Goal: Information Seeking & Learning: Learn about a topic

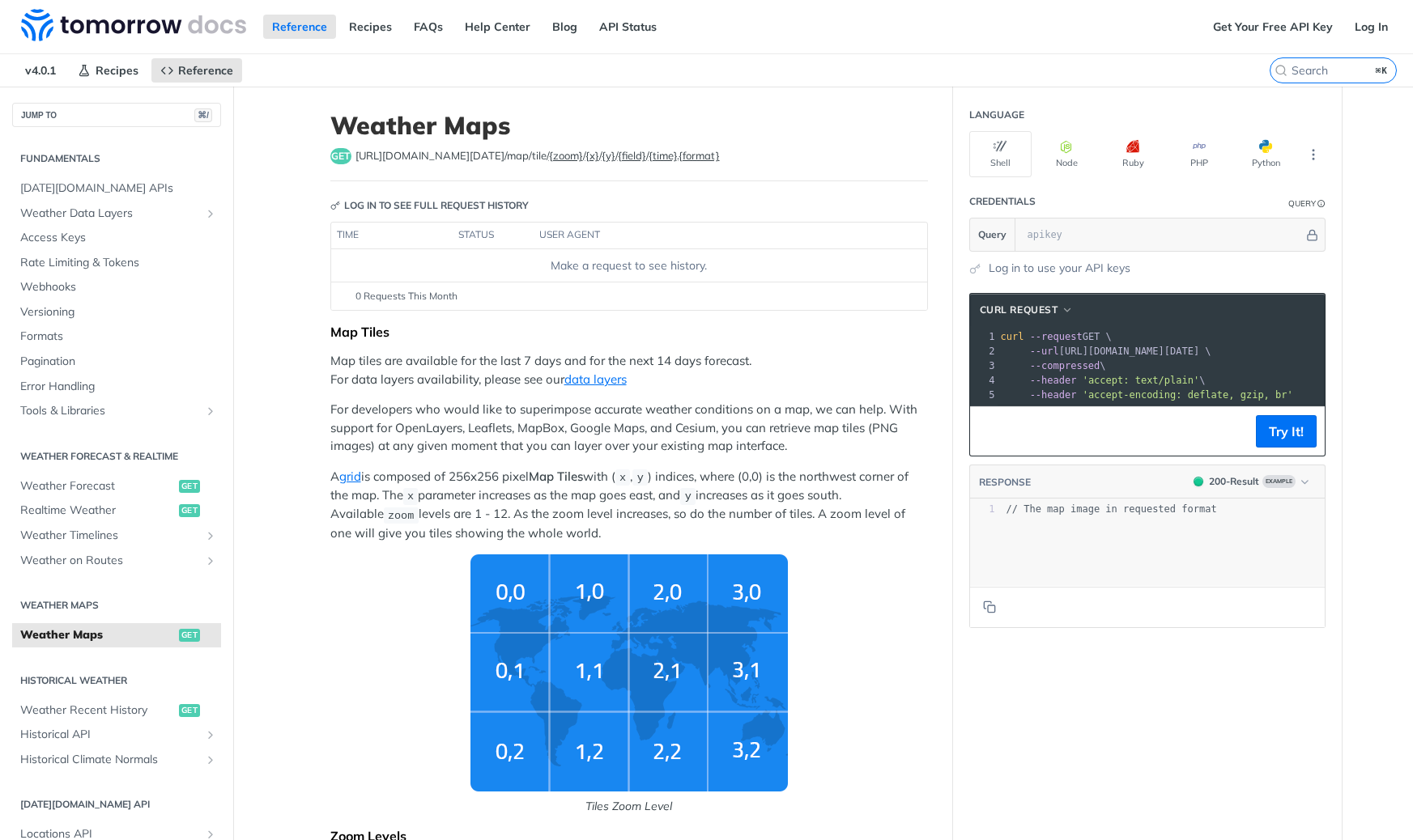
click at [419, 366] on p "Map tiles are available for the last 7 days and for the next 14 days forecast. …" at bounding box center [629, 370] width 598 height 36
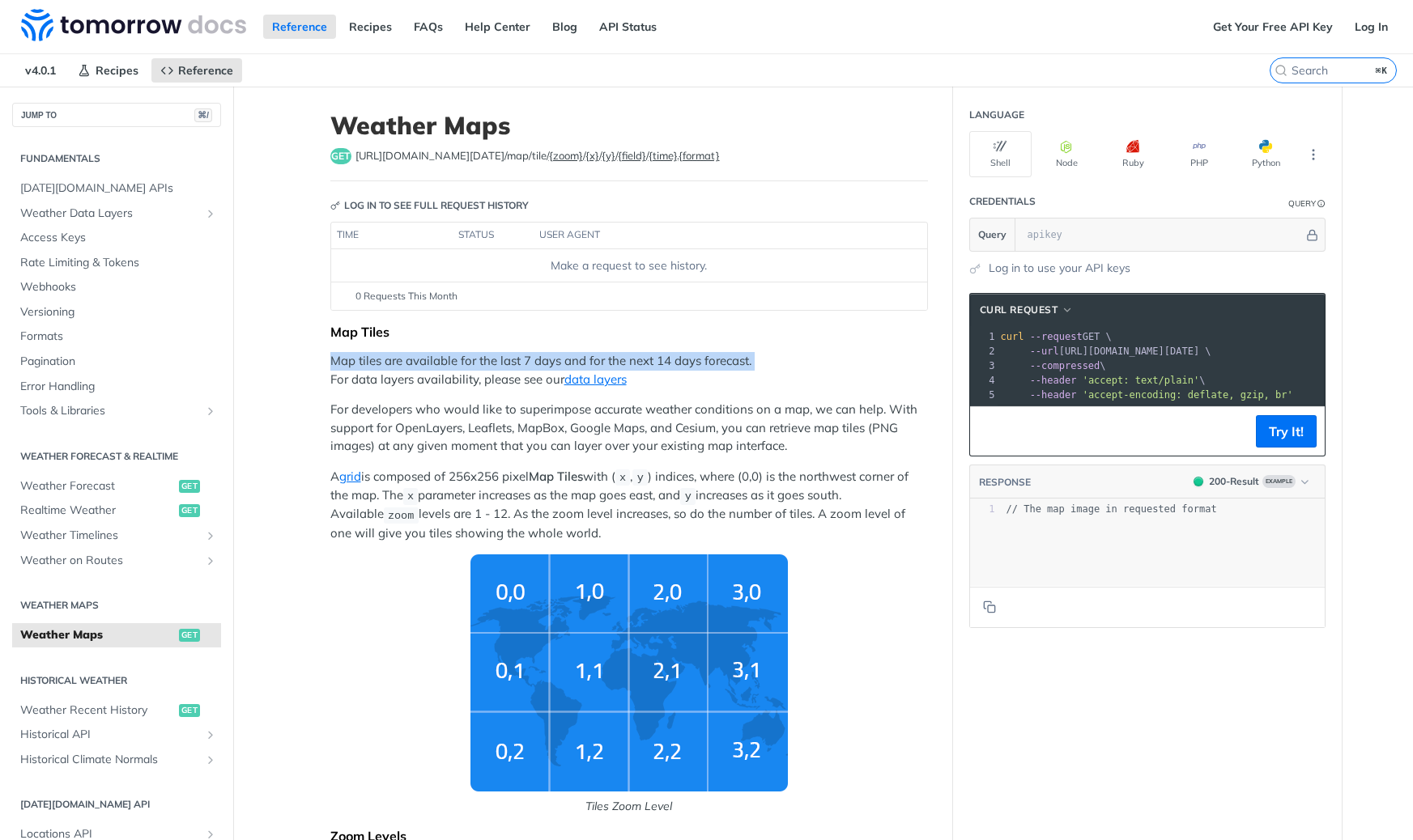
click at [419, 366] on p "Map tiles are available for the last 7 days and for the next 14 days forecast. …" at bounding box center [629, 370] width 598 height 36
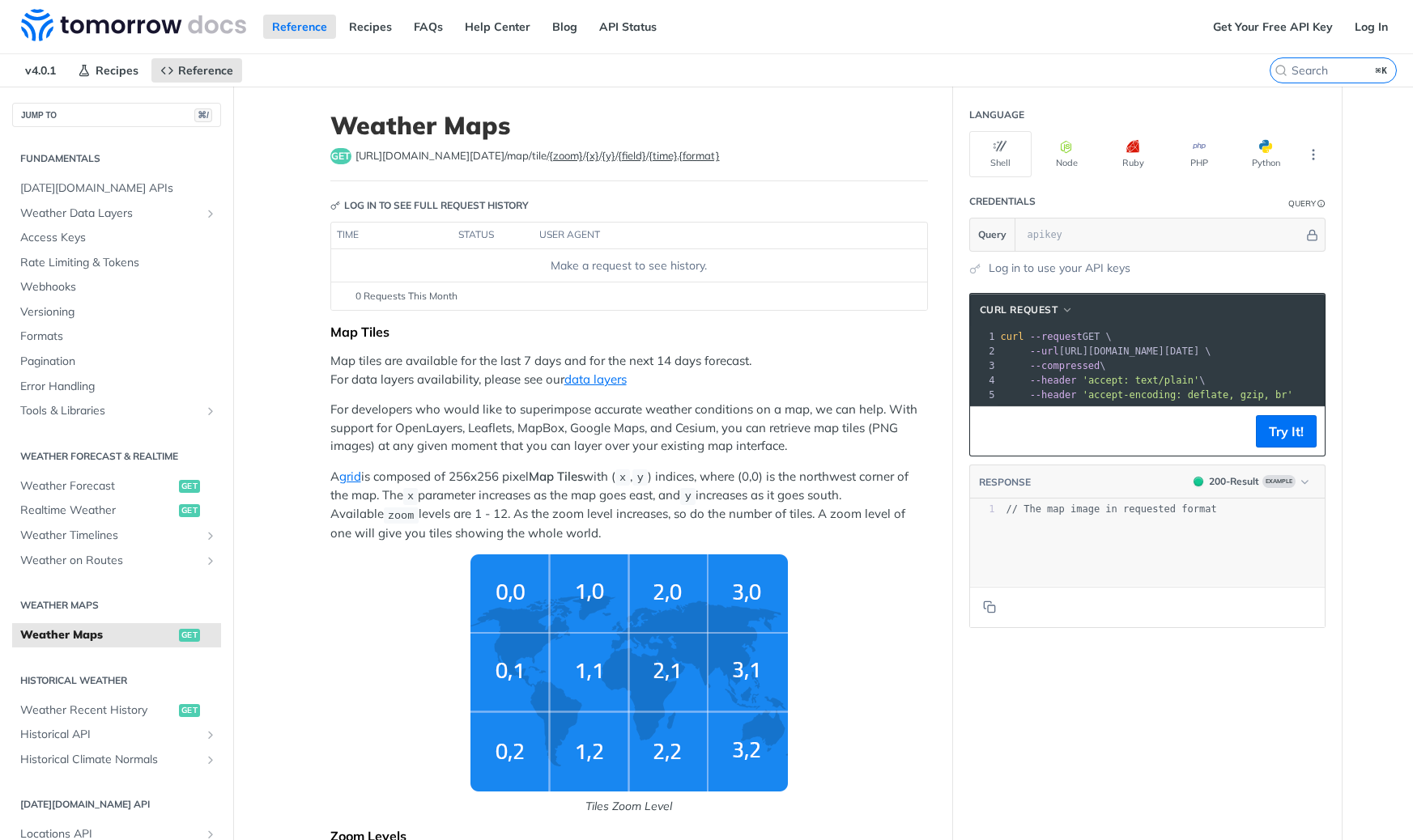
click at [419, 366] on p "Map tiles are available for the last 7 days and for the next 14 days forecast. …" at bounding box center [629, 370] width 598 height 36
click at [444, 403] on p "For developers who would like to superimpose accurate weather conditions on a m…" at bounding box center [629, 428] width 598 height 55
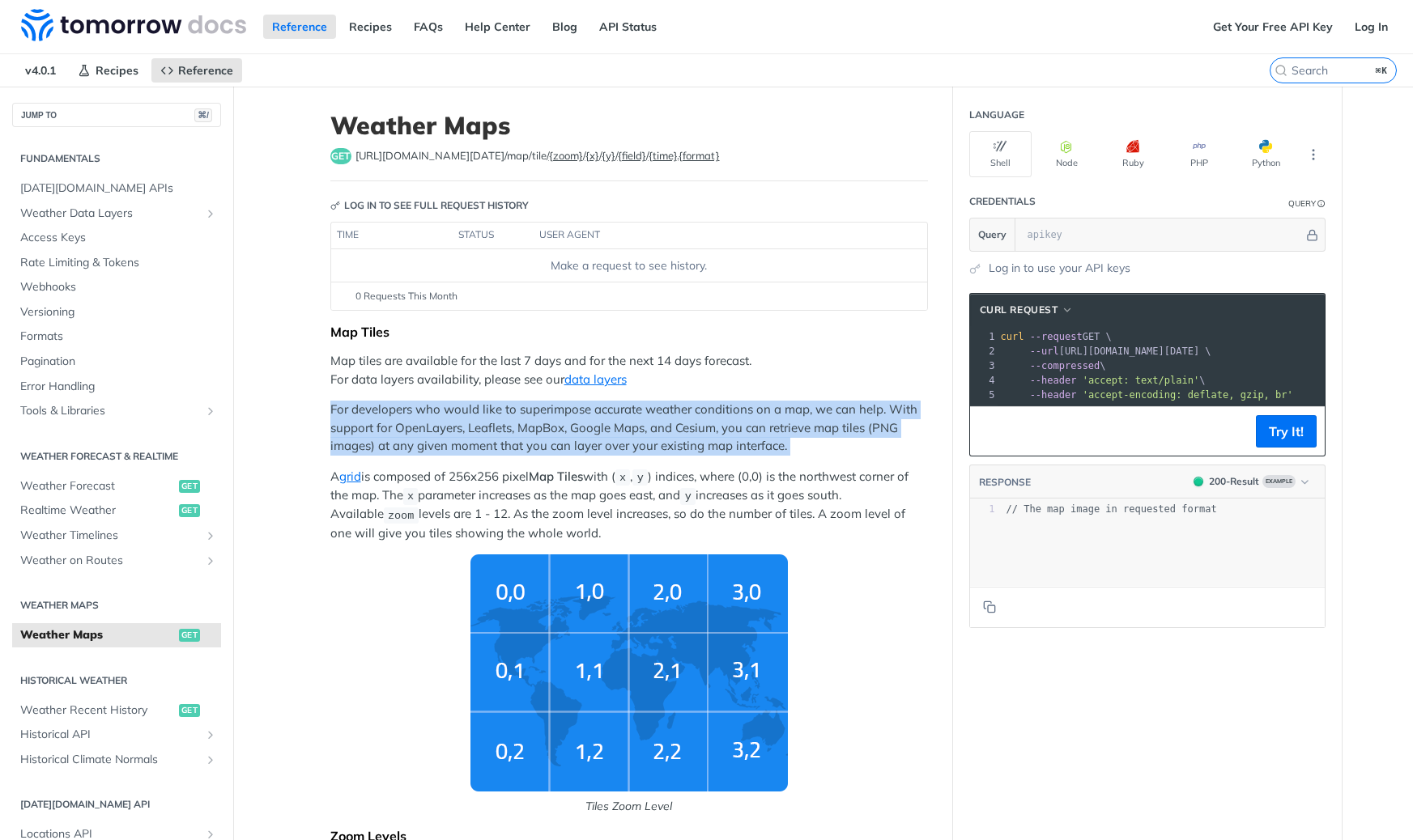
click at [444, 403] on p "For developers who would like to superimpose accurate weather conditions on a m…" at bounding box center [629, 428] width 598 height 55
click at [573, 375] on link "data layers" at bounding box center [595, 379] width 62 height 15
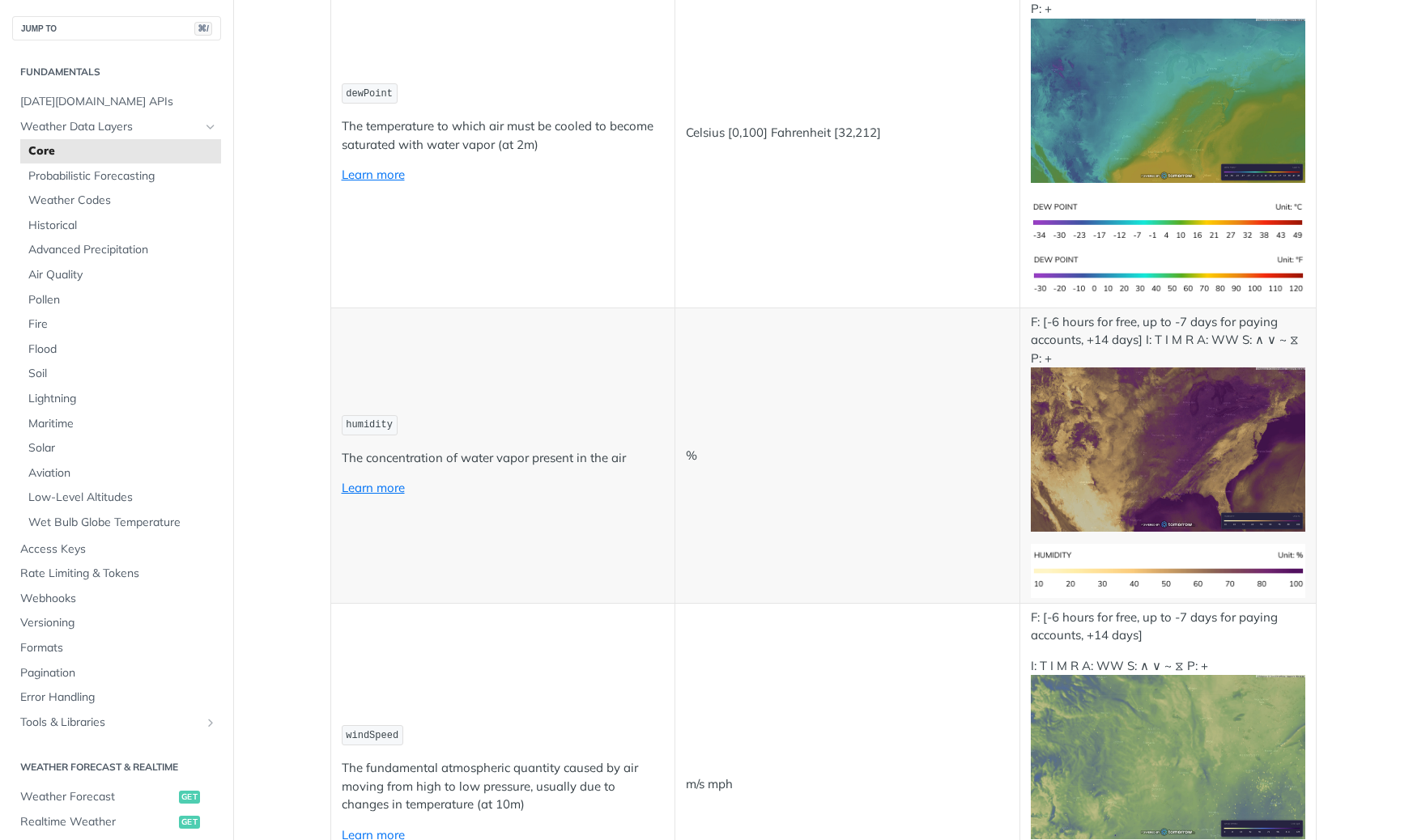
scroll to position [658, 0]
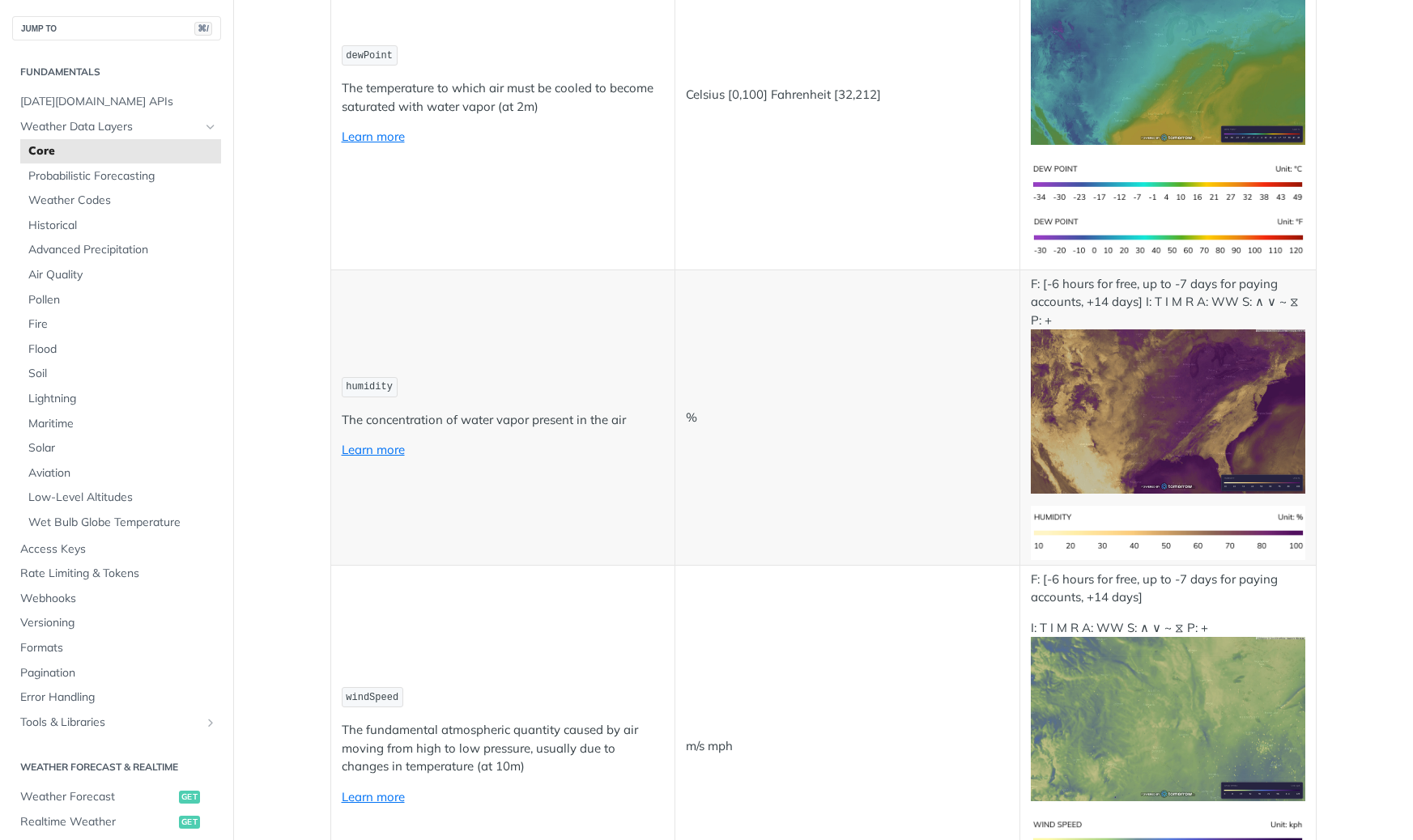
click at [465, 116] on p "The temperature to which air must be cooled to become saturated with water vapo…" at bounding box center [503, 97] width 323 height 36
click at [570, 270] on td "dewPoint The temperature to which air must be cooled to become saturated with w…" at bounding box center [503, 95] width 345 height 350
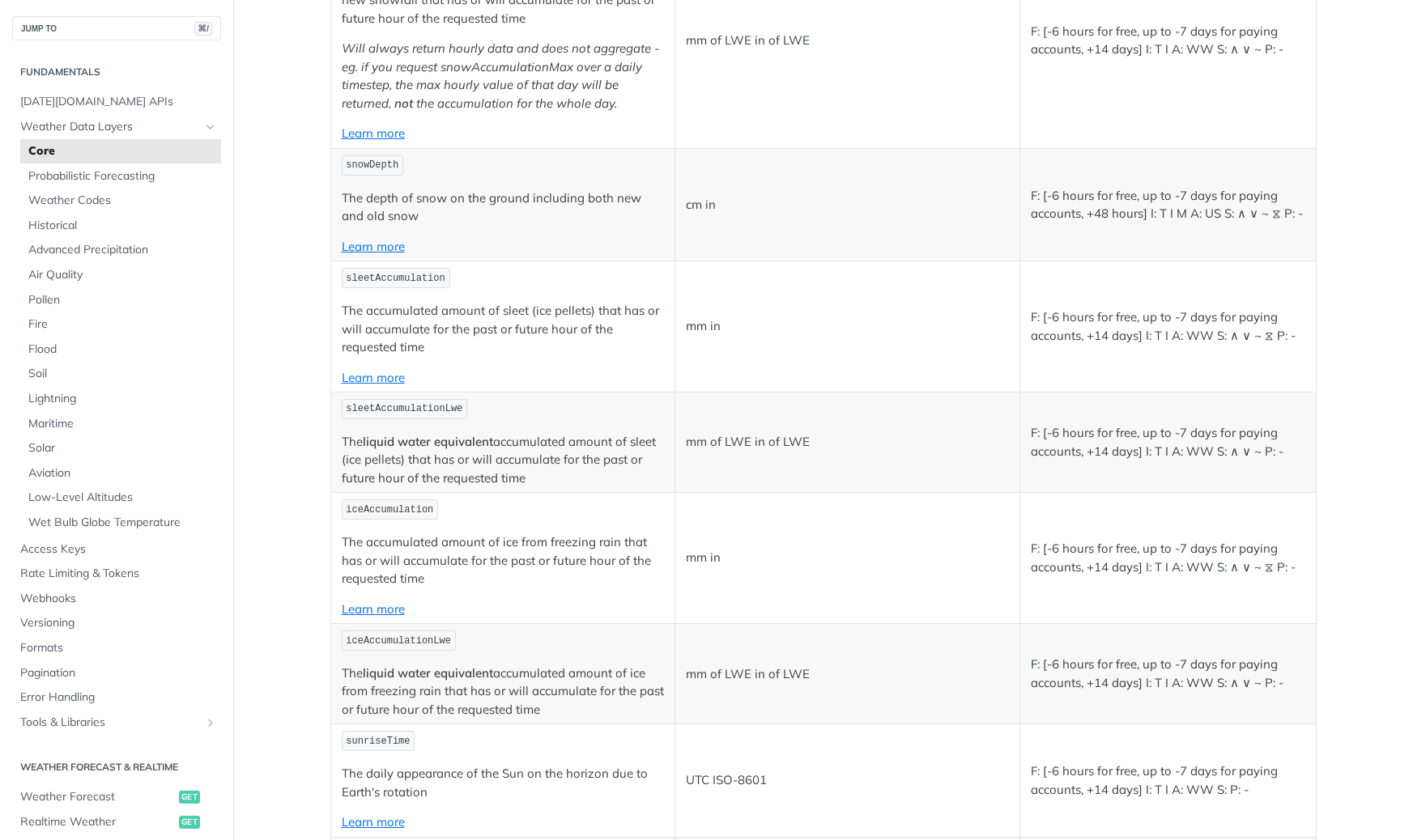
scroll to position [4425, 0]
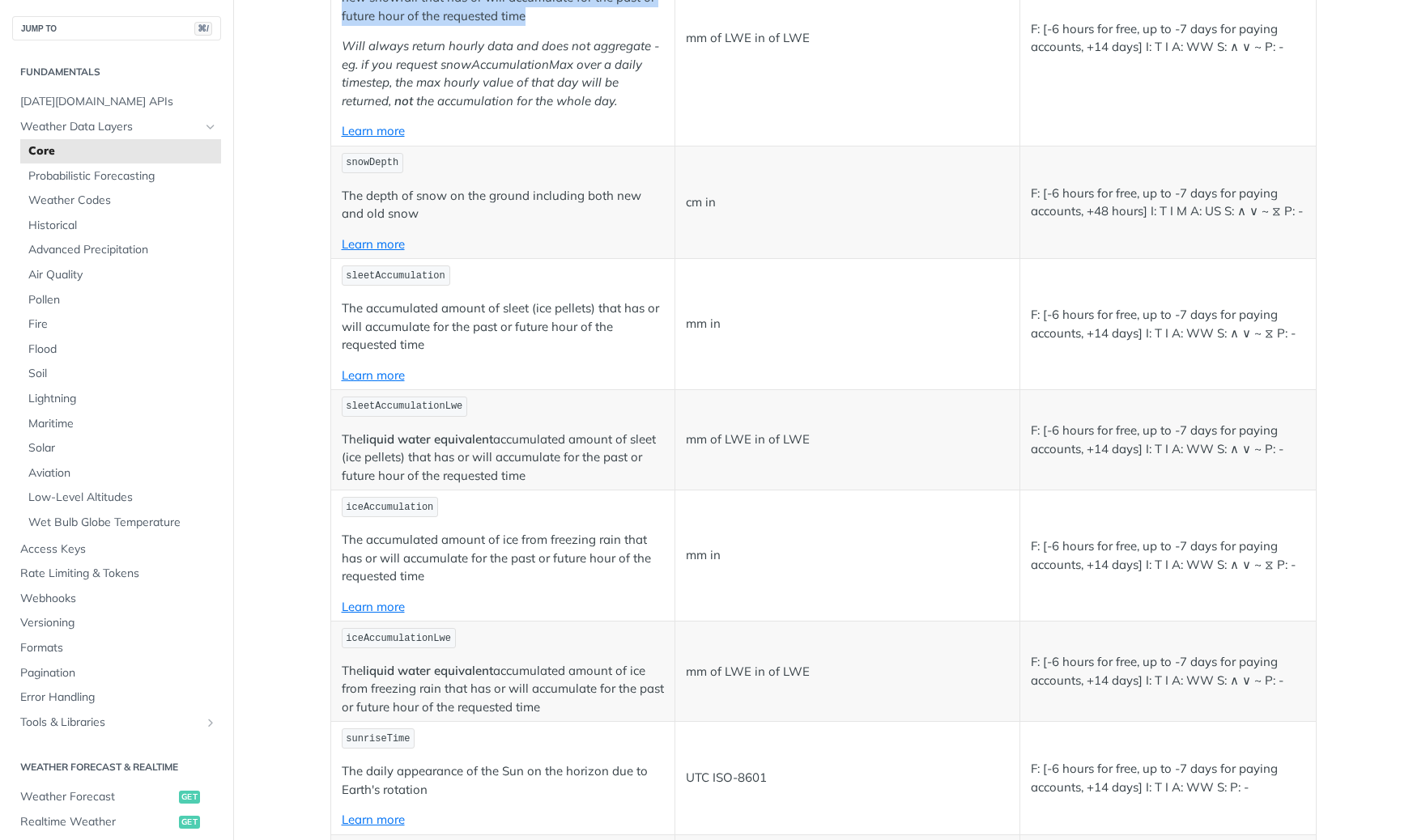
click at [518, 224] on p "The depth of snow on the ground including both new and old snow" at bounding box center [503, 204] width 323 height 36
